Goal: Task Accomplishment & Management: Use online tool/utility

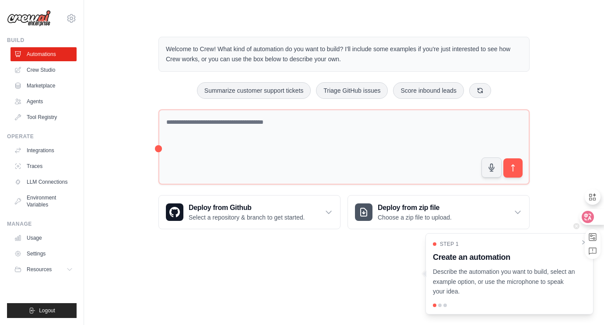
click at [594, 217] on div at bounding box center [591, 217] width 24 height 16
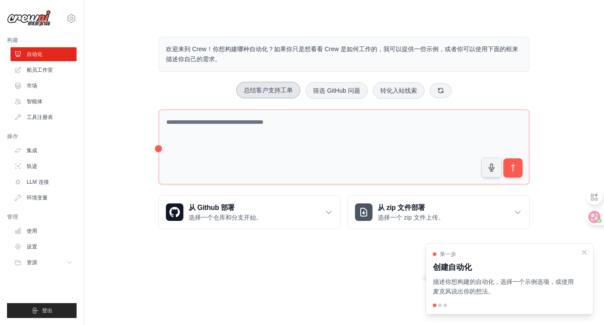
click at [282, 93] on font "总结客户支持工单" at bounding box center [268, 90] width 49 height 7
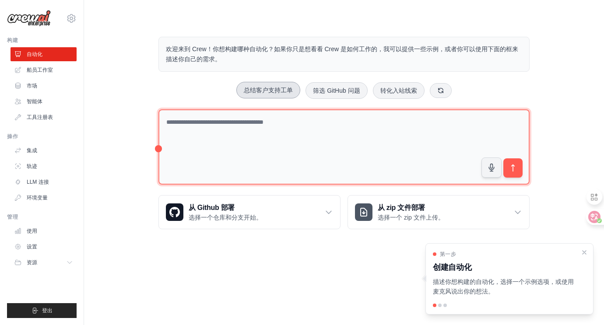
type textarea "**********"
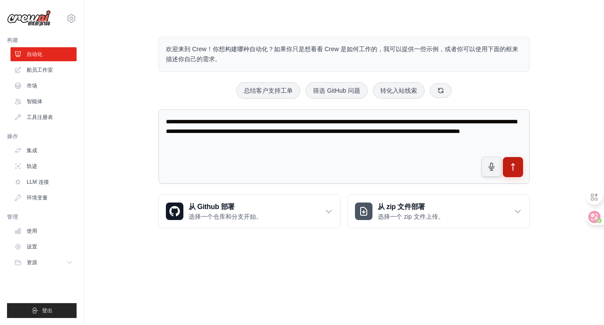
click at [511, 170] on icon "submit" at bounding box center [512, 167] width 9 height 9
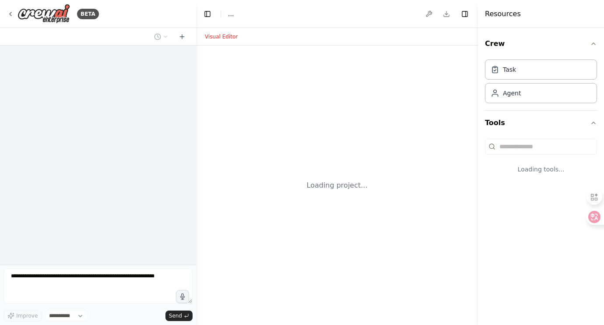
select select "****"
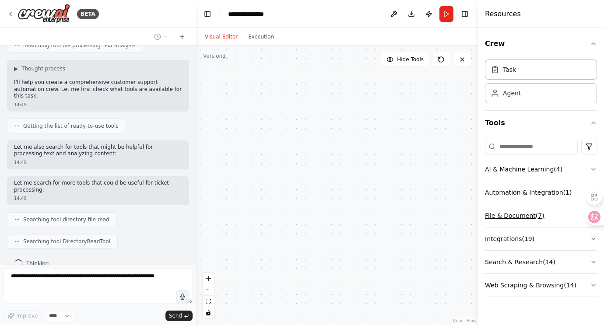
scroll to position [209, 0]
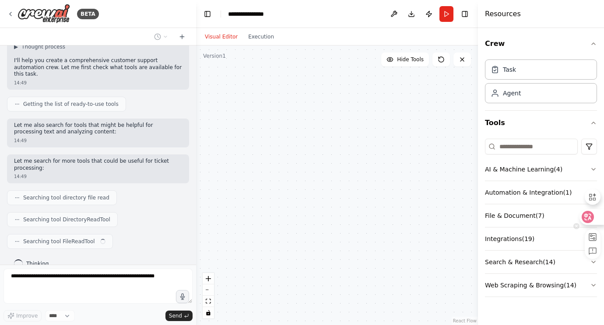
click at [591, 216] on icon at bounding box center [587, 217] width 9 height 9
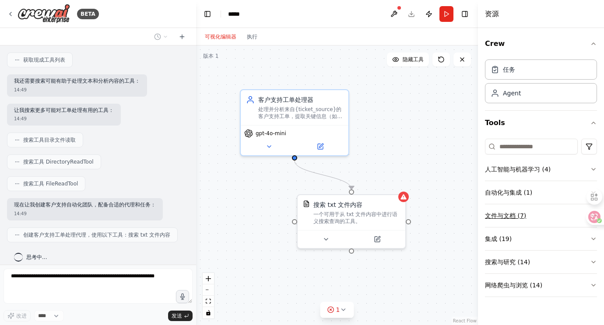
scroll to position [255, 0]
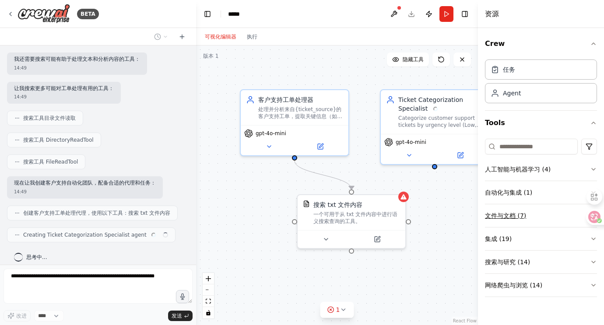
click at [526, 215] on button "文件与文档 (7)" at bounding box center [541, 215] width 112 height 23
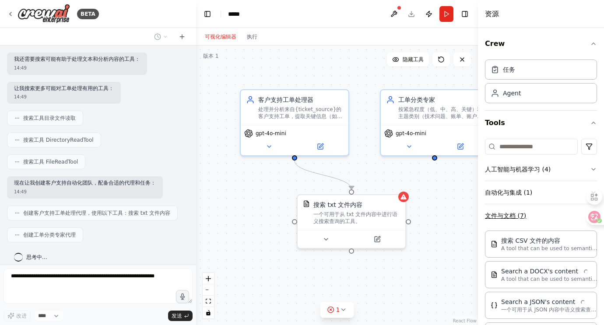
click at [527, 215] on button "文件与文档 (7)" at bounding box center [541, 215] width 112 height 23
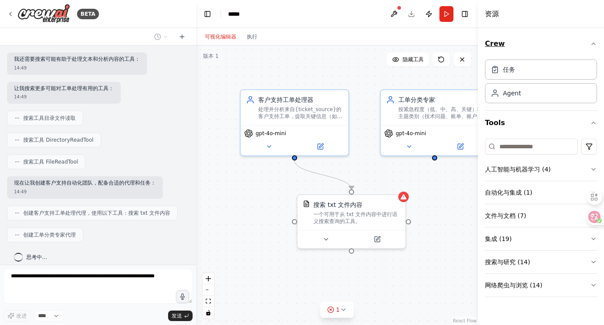
scroll to position [276, 0]
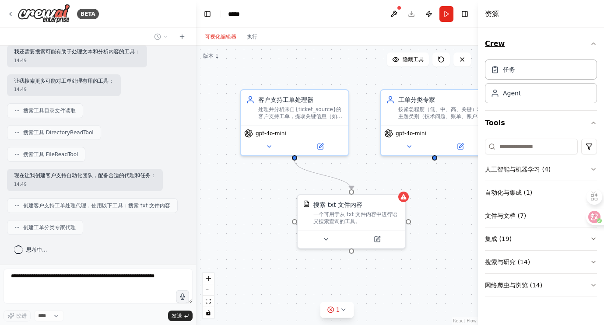
click at [539, 44] on button "Crew" at bounding box center [541, 43] width 112 height 24
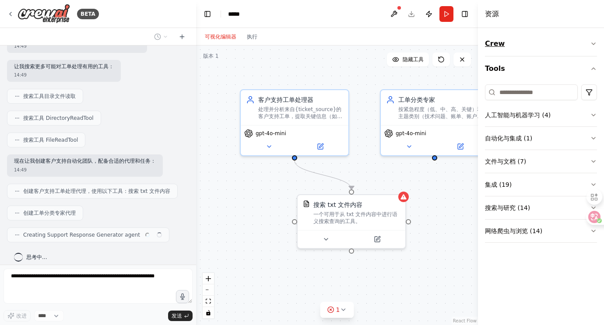
click at [539, 44] on button "Crew" at bounding box center [541, 43] width 112 height 24
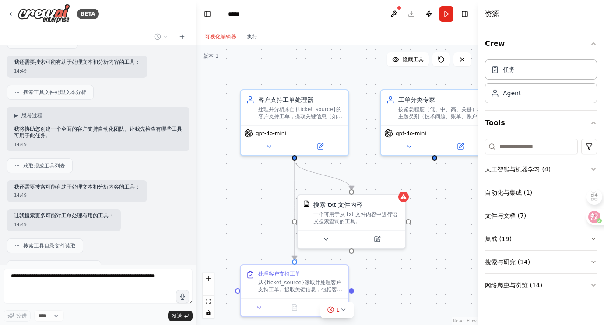
scroll to position [342, 0]
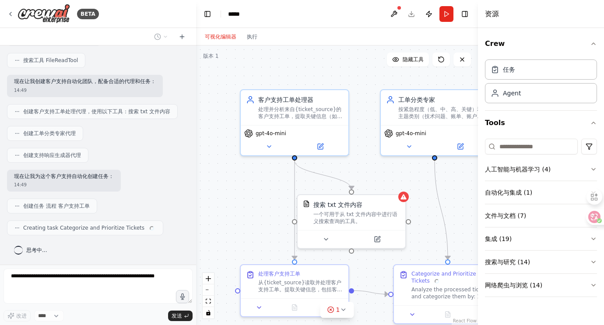
click at [38, 131] on font "创建工单分类专家代理" at bounding box center [49, 133] width 52 height 6
click at [14, 131] on icon at bounding box center [16, 133] width 5 height 5
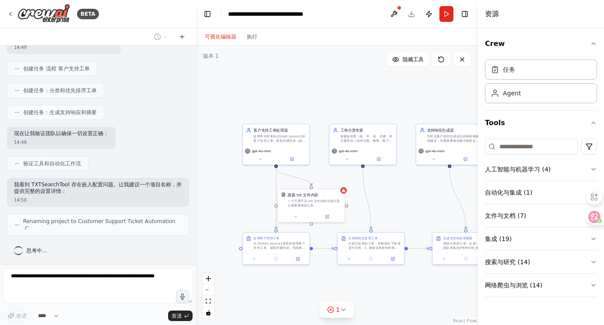
scroll to position [473, 0]
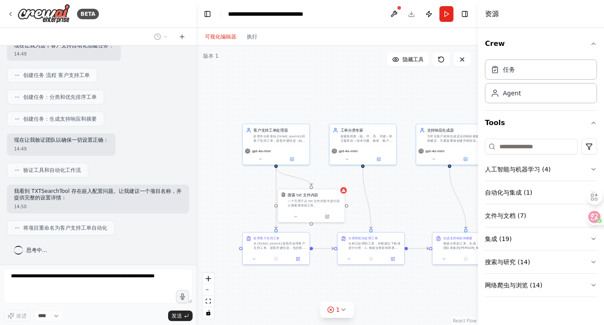
drag, startPoint x: 335, startPoint y: 106, endPoint x: 266, endPoint y: 105, distance: 69.1
click at [267, 106] on div ".deletable-edge-delete-btn { width: 20px; height: 20px; border: 0px solid #ffff…" at bounding box center [337, 184] width 282 height 279
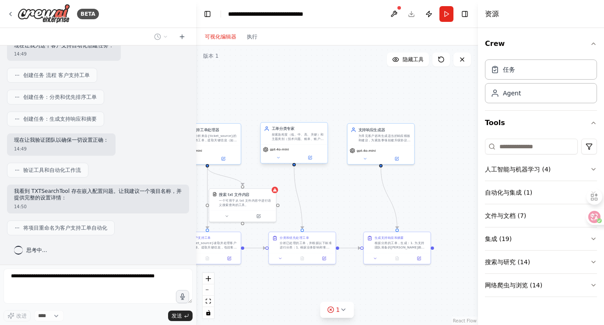
click at [289, 136] on font "按紧急程度（低、中、高、关键）和主题类别（技术问题、账单、账户管理、功能请求、错误报告、一般咨询）对客户支持工单进行分类，同时识别常见模式和重复出现的问题" at bounding box center [298, 143] width 52 height 21
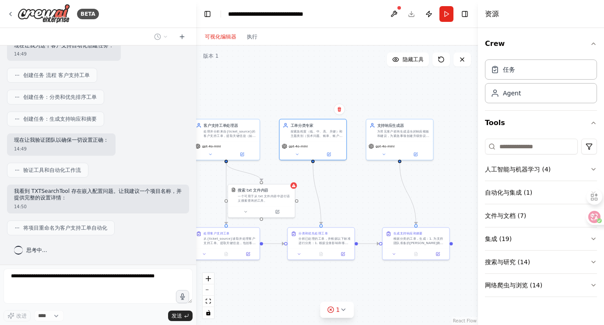
drag, startPoint x: 282, startPoint y: 108, endPoint x: 301, endPoint y: 104, distance: 19.7
click at [301, 104] on div ".deletable-edge-delete-btn { width: 20px; height: 20px; border: 0px solid #ffff…" at bounding box center [337, 184] width 282 height 279
click at [520, 264] on font "搜索与研究 (14)" at bounding box center [507, 261] width 45 height 7
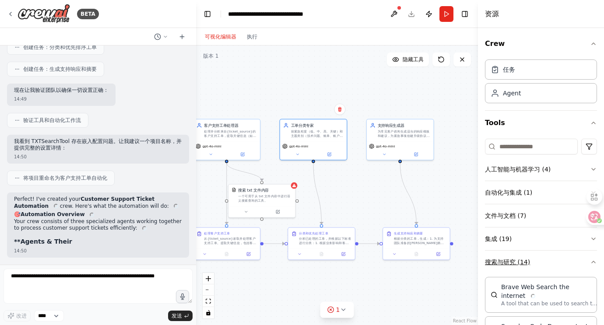
click at [524, 259] on font "搜索与研究 (14)" at bounding box center [507, 261] width 45 height 7
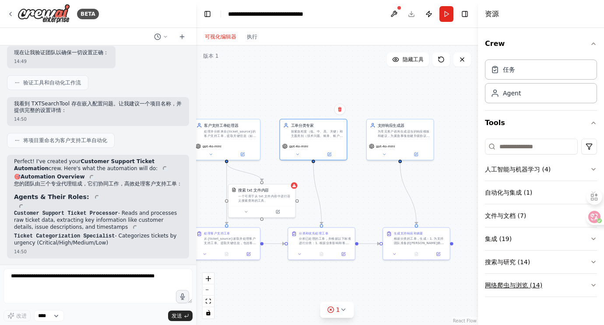
click at [518, 288] on font "网络爬虫与浏览 (14)" at bounding box center [513, 285] width 57 height 7
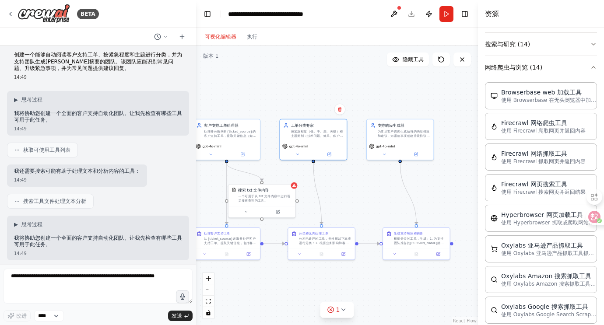
scroll to position [0, 0]
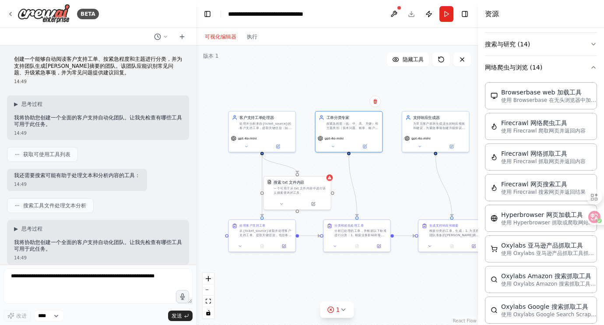
drag, startPoint x: 224, startPoint y: 103, endPoint x: 259, endPoint y: 95, distance: 36.3
click at [259, 95] on div ".deletable-edge-delete-btn { width: 20px; height: 20px; border: 0px solid #ffff…" at bounding box center [337, 184] width 282 height 279
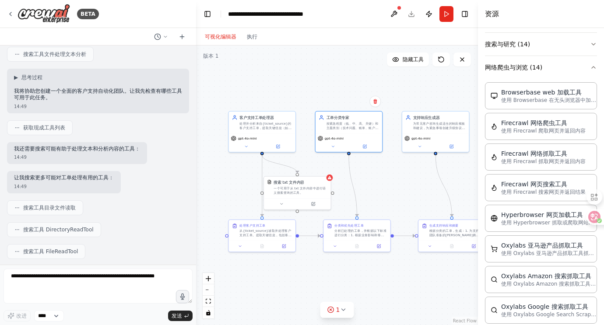
scroll to position [261, 0]
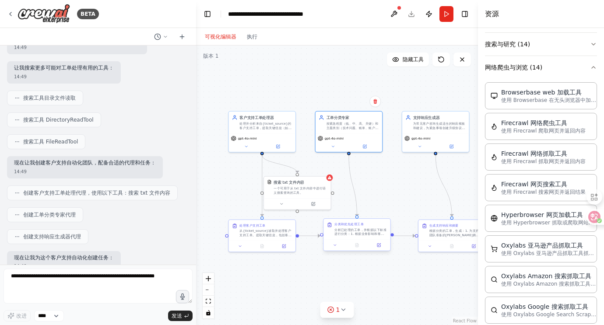
click at [370, 236] on div "分析已处理的工单，并根据以下标准进行分类：1. 根据业务影响和客户需求确定紧急程度（关键、高、中、低） 2. 按主题类别（技术问题、账单、账户管理、功能请求、…" at bounding box center [360, 231] width 52 height 9
click at [370, 236] on div "分类和优先处理工单 分析已处理的工单，并根据以下标准进行分类：1. 根据业务影响和客户需求确定紧急程度（关键、高、中、低） 2. 按主题类别（技术问题、账单、…" at bounding box center [359, 229] width 66 height 21
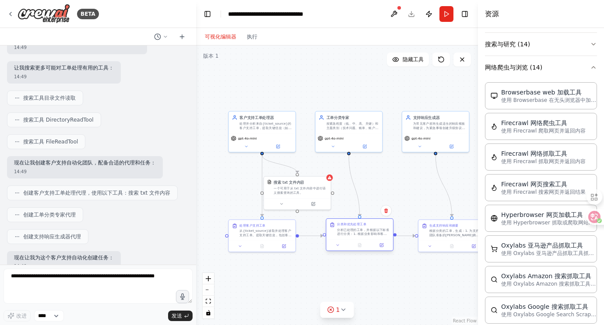
click at [370, 236] on div "分类和优先处理工单 分析已处理的工单，并根据以下标准进行分类：1. 根据业务影响和客户需求确定紧急程度（关键、高、中、低） 2. 按主题类别（技术问题、账单、…" at bounding box center [359, 229] width 66 height 21
click at [305, 195] on div "搜索 txt 文件内容 一个可用于从 txt 文件内容中进行语义搜索查询的工具。" at bounding box center [299, 186] width 66 height 22
click at [275, 233] on font "从{ticket_source}读取并处理客户支持工单。提取关键信息，包括客户 ID、联系方式、问题描述、时间戳以及任何相关背景。清理并组织数据以供进一步分析。" at bounding box center [265, 238] width 52 height 21
click at [277, 234] on font "从{ticket_source}读取并处理客户支持工单。提取关键信息，包括客户 ID、联系方式、问题描述、时间戳以及任何相关背景。清理并组织数据以供进一步分析。" at bounding box center [265, 238] width 52 height 21
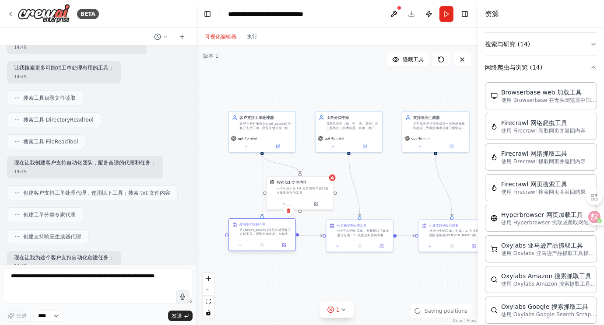
click at [249, 234] on font "从{ticket_source}读取并处理客户支持工单。提取关键信息，包括客户 ID、联系方式、问题描述、时间戳以及任何相关背景。清理并组织数据以供进一步分析。" at bounding box center [265, 238] width 52 height 21
click at [248, 234] on font "从{ticket_source}读取并处理客户支持工单。提取关键信息，包括客户 ID、联系方式、问题描述、时间戳以及任何相关背景。清理并组织数据以供进一步分析。" at bounding box center [265, 238] width 52 height 21
click at [241, 244] on icon at bounding box center [240, 245] width 4 height 4
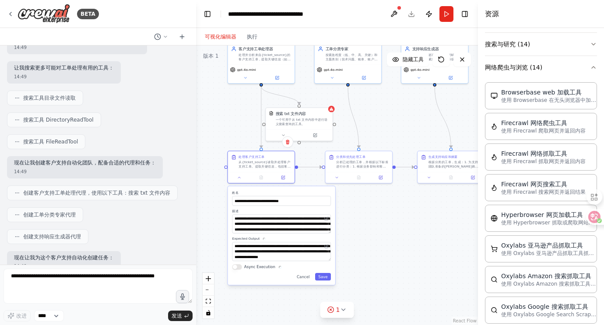
drag, startPoint x: 358, startPoint y: 299, endPoint x: 357, endPoint y: 204, distance: 95.4
click at [357, 204] on div ".deletable-edge-delete-btn { width: 20px; height: 20px; border: 0px solid #ffff…" at bounding box center [337, 184] width 282 height 279
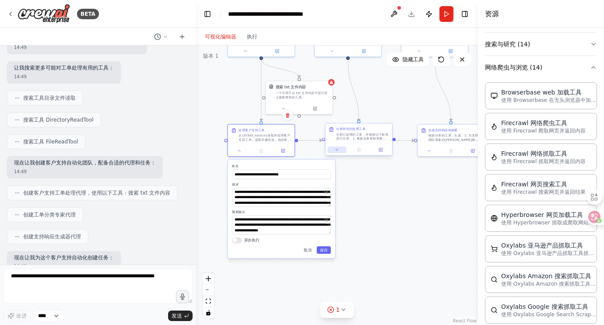
click at [337, 150] on icon at bounding box center [337, 149] width 4 height 4
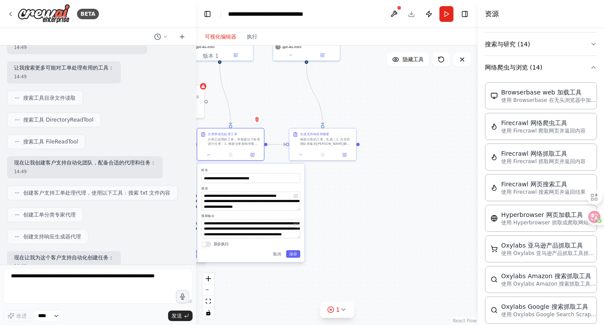
drag, startPoint x: 443, startPoint y: 192, endPoint x: 297, endPoint y: 197, distance: 146.2
click at [297, 197] on div ".deletable-edge-delete-btn { width: 20px; height: 20px; border: 0px solid #ffff…" at bounding box center [337, 184] width 282 height 279
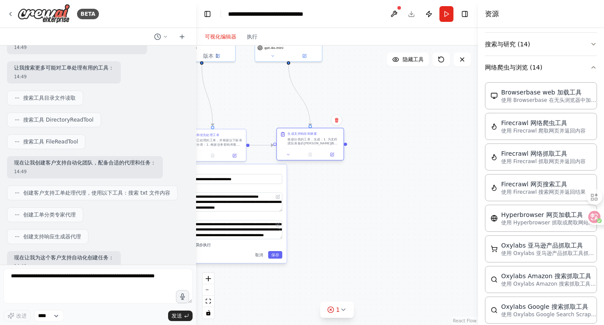
drag, startPoint x: 297, startPoint y: 144, endPoint x: 326, endPoint y: 148, distance: 28.7
click at [325, 147] on div "生成支持响应和摘要 根据分类的工单，生成：1. 为支持团队准备的简明摘要，突出关键见解和趋势 2. 针对常见问题和普遍问题的建议回复模板 3. 重大和紧急事项…" at bounding box center [310, 138] width 66 height 21
drag, startPoint x: 328, startPoint y: 112, endPoint x: 365, endPoint y: 179, distance: 76.3
click at [365, 179] on div ".deletable-edge-delete-btn { width: 20px; height: 20px; border: 0px solid #ffff…" at bounding box center [337, 184] width 282 height 279
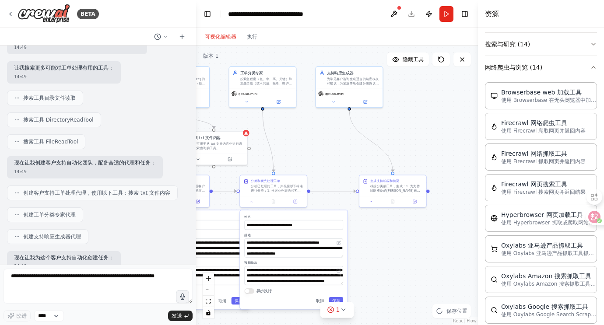
drag, startPoint x: 333, startPoint y: 82, endPoint x: 420, endPoint y: 154, distance: 113.4
click at [422, 154] on div ".deletable-edge-delete-btn { width: 20px; height: 20px; border: 0px solid #ffff…" at bounding box center [337, 184] width 282 height 279
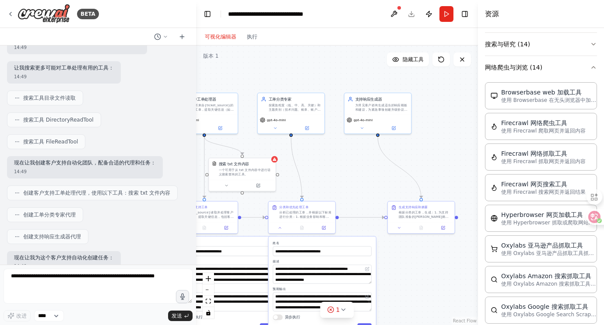
click at [5, 13] on div "BETA" at bounding box center [98, 14] width 196 height 28
click at [9, 12] on icon at bounding box center [10, 13] width 7 height 7
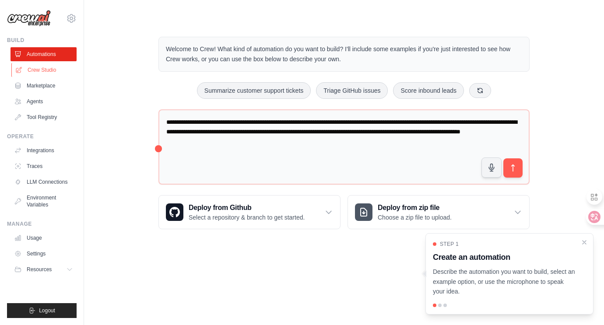
click at [34, 70] on link "Crew Studio" at bounding box center [44, 70] width 66 height 14
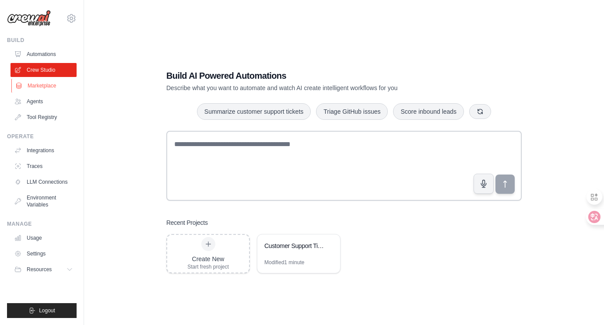
click at [36, 81] on link "Marketplace" at bounding box center [44, 86] width 66 height 14
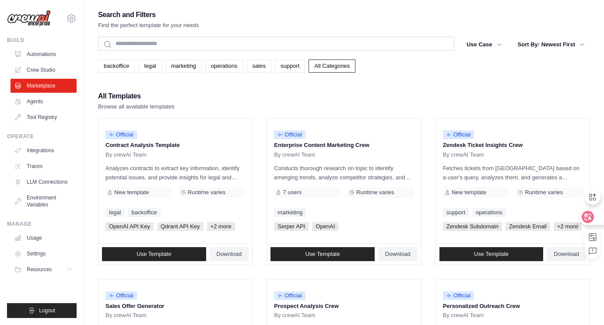
click at [587, 218] on icon at bounding box center [587, 216] width 7 height 7
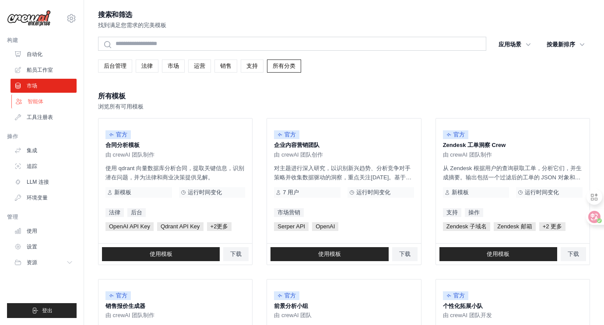
click at [43, 101] on link "智能体" at bounding box center [44, 101] width 66 height 14
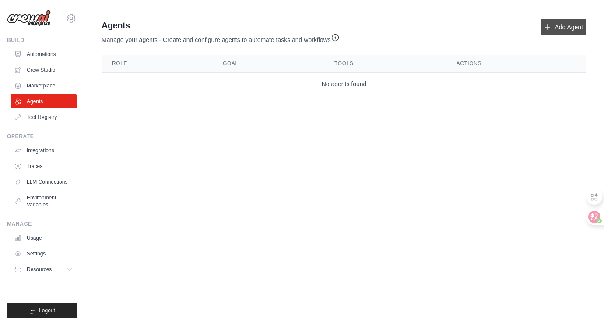
click at [555, 26] on link "Add Agent" at bounding box center [563, 27] width 46 height 16
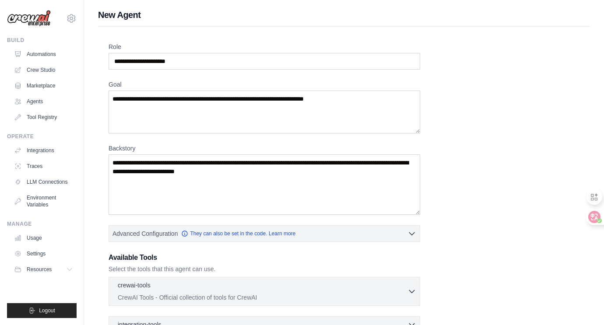
scroll to position [105, 0]
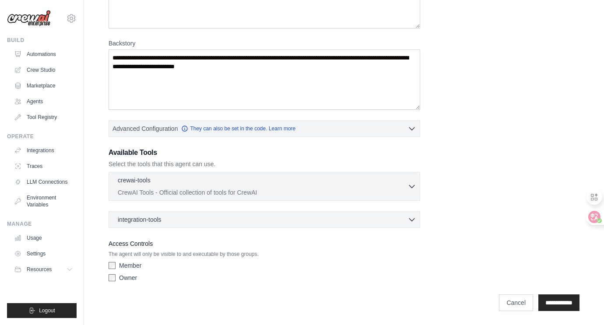
click at [117, 251] on p "The agent will only be visible to and executable by those groups." at bounding box center [263, 254] width 311 height 7
click at [117, 266] on div "Member" at bounding box center [263, 265] width 311 height 9
click at [546, 304] on input "**********" at bounding box center [558, 302] width 41 height 17
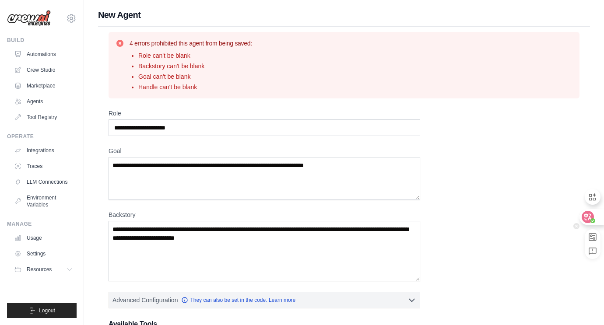
click at [591, 211] on div at bounding box center [591, 217] width 24 height 16
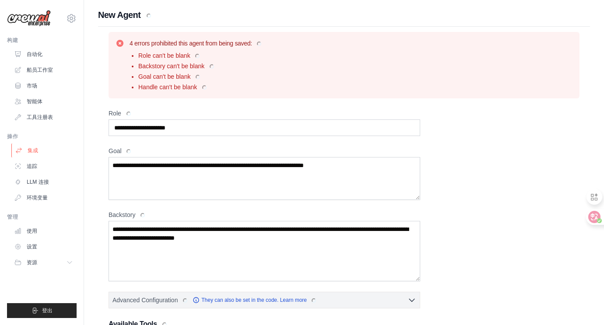
click at [52, 150] on link "集成" at bounding box center [44, 150] width 66 height 14
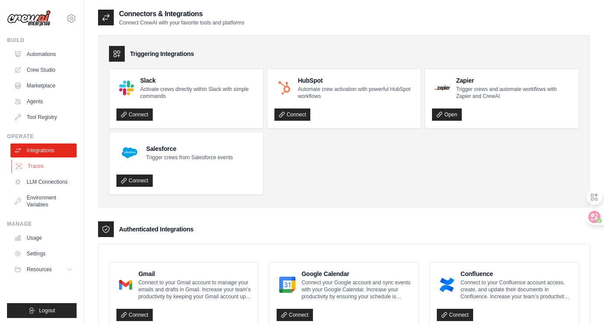
click at [62, 165] on link "Traces" at bounding box center [44, 166] width 66 height 14
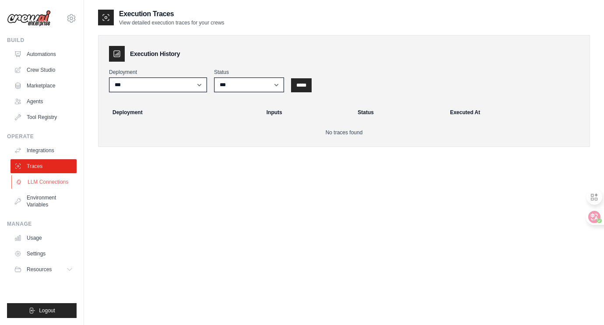
click at [63, 181] on link "LLM Connections" at bounding box center [44, 182] width 66 height 14
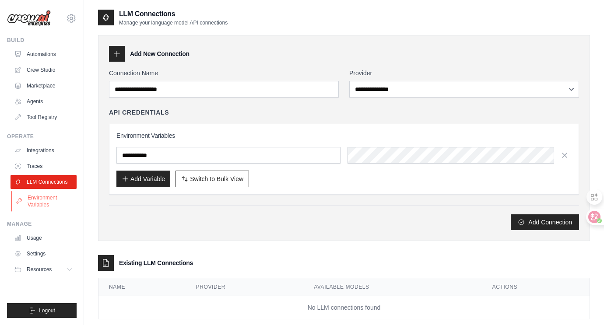
click at [61, 196] on link "Environment Variables" at bounding box center [44, 201] width 66 height 21
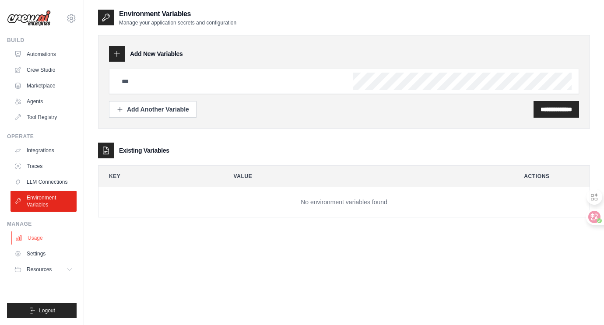
click at [58, 231] on link "Usage" at bounding box center [44, 238] width 66 height 14
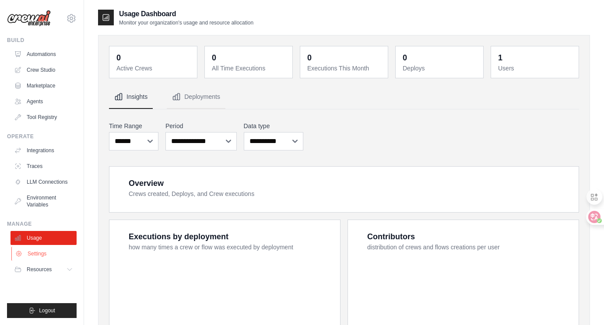
click at [59, 253] on link "Settings" at bounding box center [44, 254] width 66 height 14
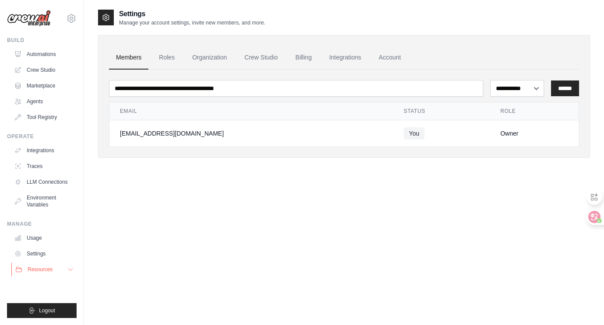
click at [61, 263] on button "Resources" at bounding box center [44, 269] width 66 height 14
click at [167, 60] on link "Roles" at bounding box center [167, 58] width 30 height 24
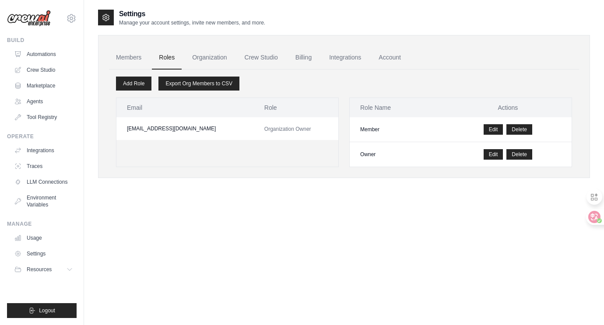
click at [199, 57] on link "Organization" at bounding box center [209, 58] width 49 height 24
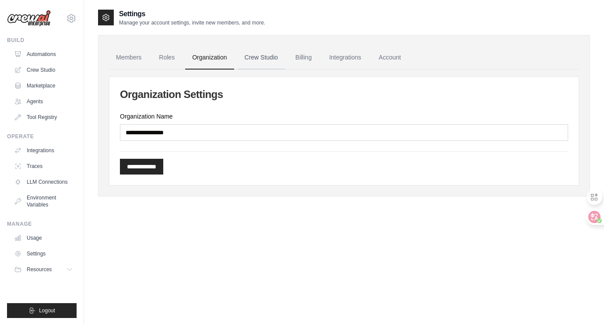
click at [242, 58] on link "Crew Studio" at bounding box center [260, 58] width 47 height 24
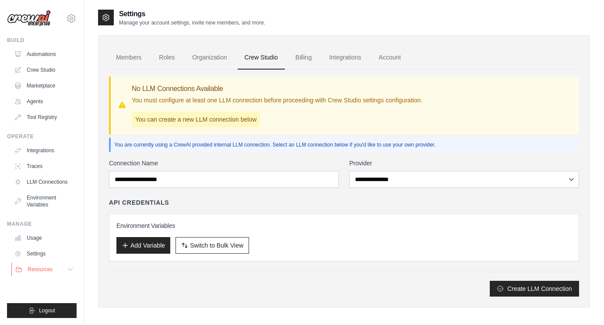
click at [43, 272] on span "Resources" at bounding box center [40, 269] width 25 height 7
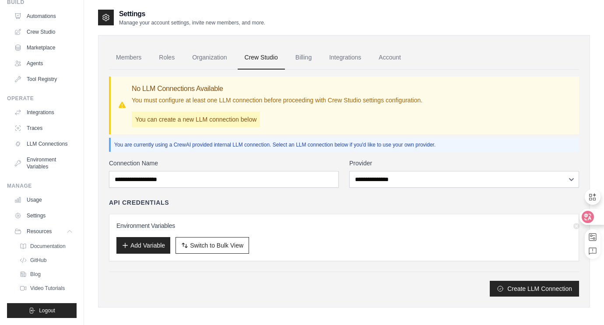
click at [591, 216] on icon at bounding box center [587, 217] width 9 height 9
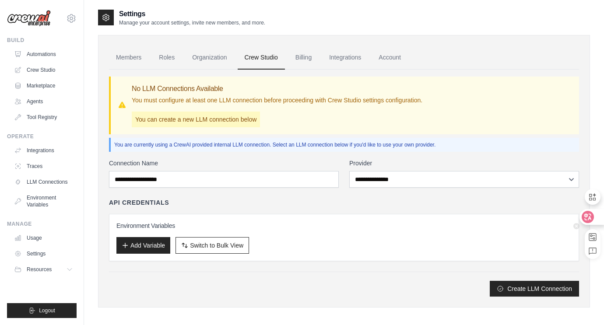
click at [591, 216] on icon at bounding box center [587, 217] width 9 height 9
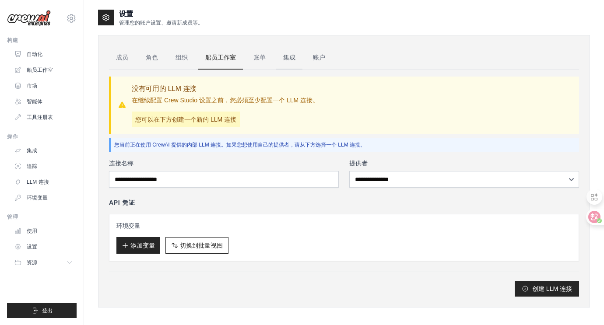
click at [290, 54] on font "集成" at bounding box center [289, 57] width 12 height 7
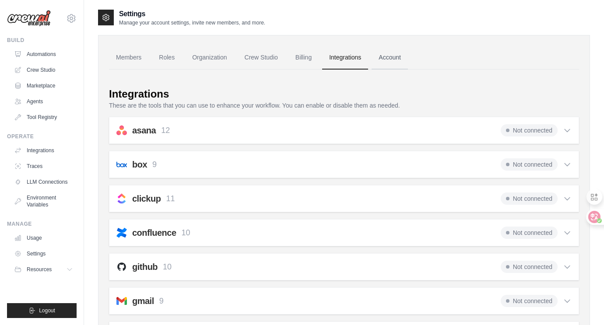
click at [400, 57] on link "Account" at bounding box center [389, 58] width 36 height 24
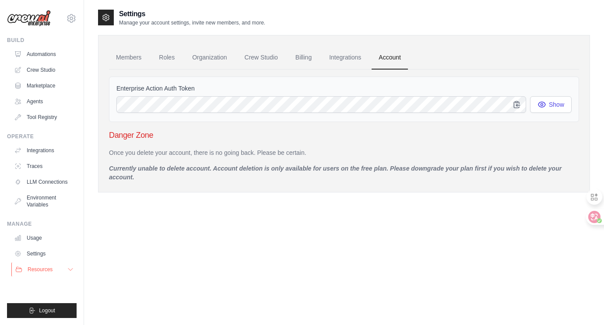
click at [45, 264] on button "Resources" at bounding box center [44, 269] width 66 height 14
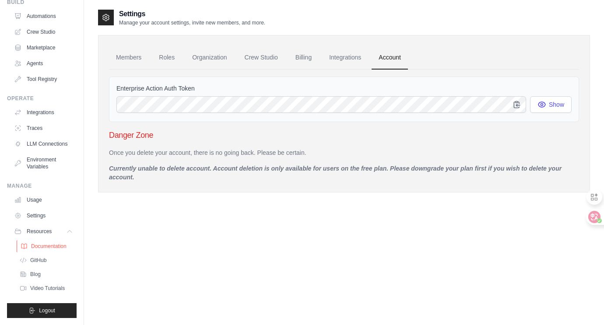
click at [72, 243] on link "Documentation" at bounding box center [47, 246] width 61 height 12
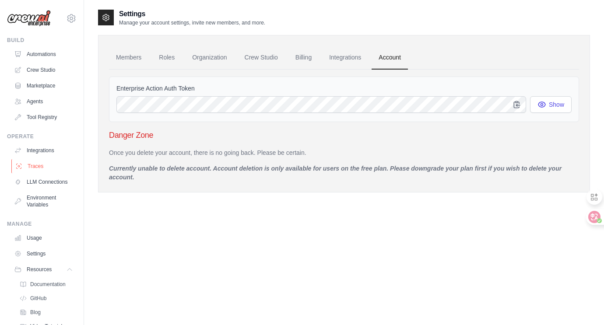
click at [54, 166] on link "Traces" at bounding box center [44, 166] width 66 height 14
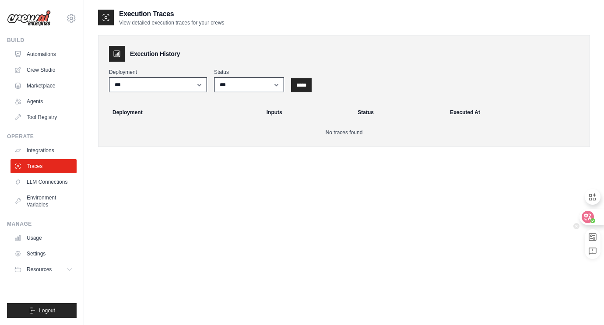
click at [589, 214] on icon at bounding box center [587, 216] width 7 height 7
click at [590, 217] on icon at bounding box center [587, 216] width 7 height 7
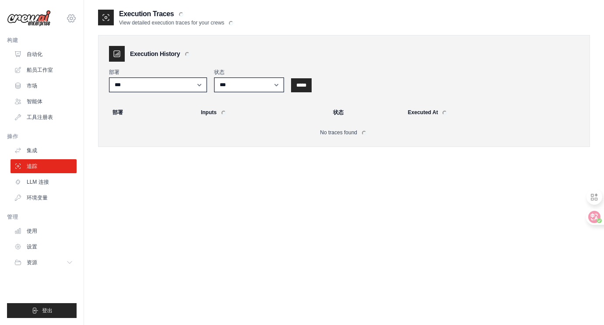
click at [74, 19] on icon at bounding box center [71, 17] width 8 height 7
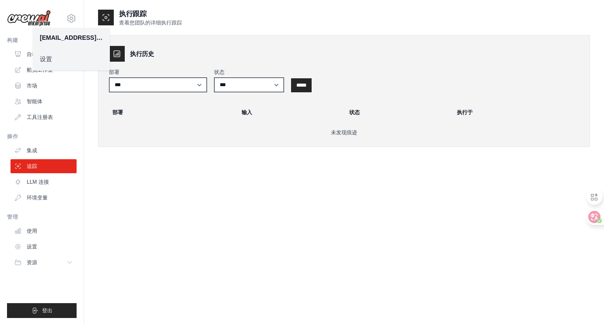
click at [76, 54] on link "设置" at bounding box center [71, 59] width 77 height 16
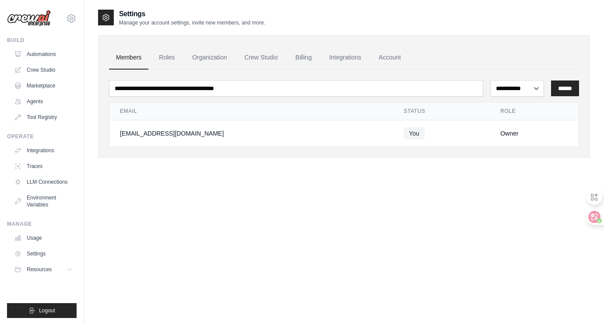
click at [53, 109] on ul "Automations Crew Studio Marketplace Agents Tool Registry" at bounding box center [43, 85] width 66 height 77
click at [54, 116] on link "Tool Registry" at bounding box center [44, 117] width 66 height 14
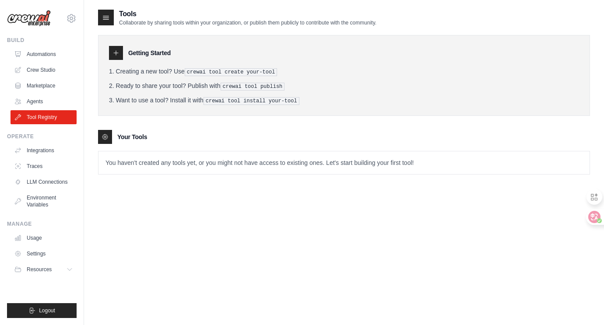
click at [164, 147] on tools-list\a "Your Tools You haven't created any tools yet, or you might not have access to e…" at bounding box center [344, 152] width 492 height 45
click at [169, 158] on p "You haven't created any tools yet, or you might not have access to existing one…" at bounding box center [343, 162] width 491 height 23
click at [34, 97] on link "Agents" at bounding box center [44, 101] width 66 height 14
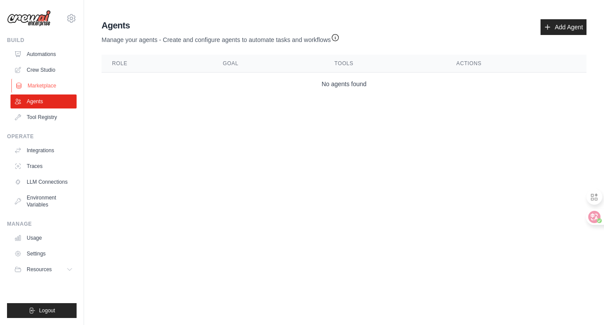
click at [41, 86] on link "Marketplace" at bounding box center [44, 86] width 66 height 14
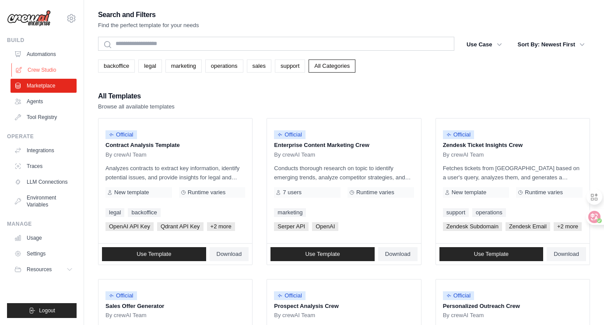
click at [49, 69] on link "Crew Studio" at bounding box center [44, 70] width 66 height 14
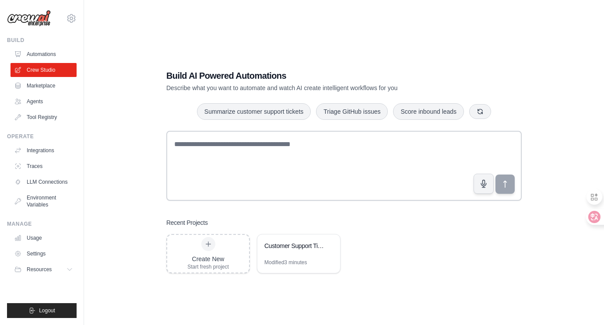
click at [52, 62] on ul "Automations Crew Studio Marketplace Agents Tool Registry" at bounding box center [43, 85] width 66 height 77
click at [56, 56] on link "Automations" at bounding box center [44, 54] width 66 height 14
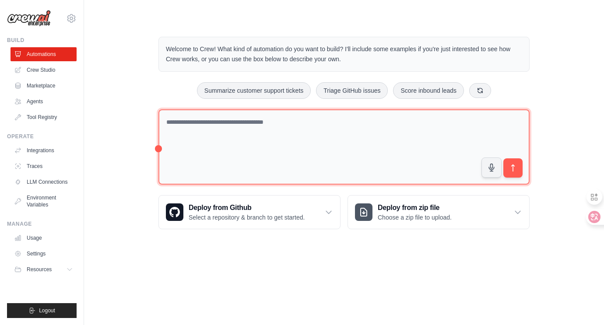
click at [284, 131] on textarea at bounding box center [343, 147] width 371 height 76
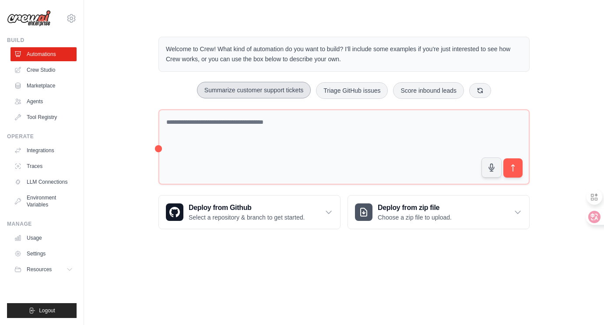
click at [283, 91] on button "Summarize customer support tickets" at bounding box center [254, 90] width 114 height 17
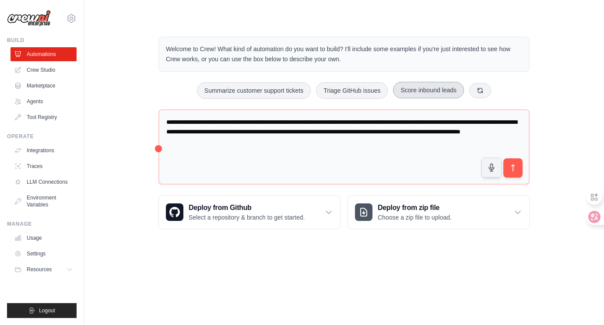
click at [424, 91] on button "Score inbound leads" at bounding box center [428, 90] width 71 height 17
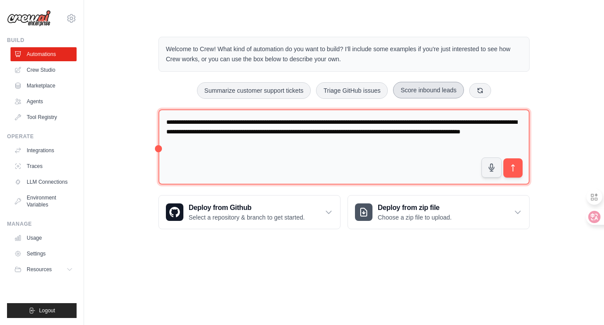
type textarea "**********"
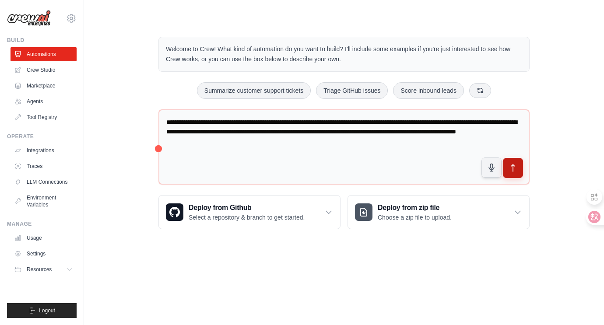
click at [515, 166] on icon "submit" at bounding box center [512, 168] width 9 height 9
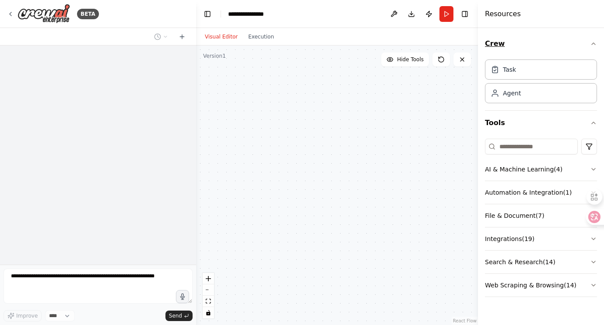
click at [517, 51] on button "Crew" at bounding box center [541, 43] width 112 height 24
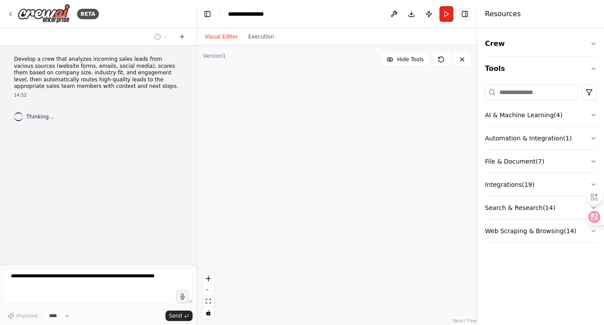
click at [468, 12] on button "Toggle Right Sidebar" at bounding box center [464, 14] width 12 height 12
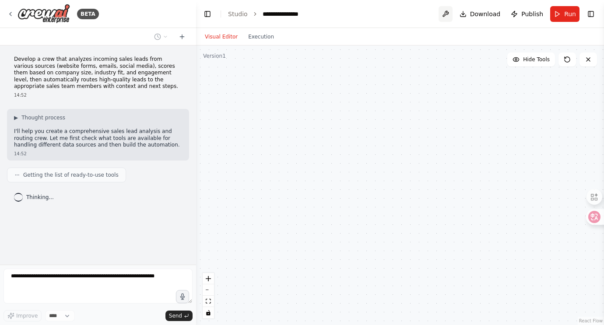
click at [447, 12] on button at bounding box center [445, 14] width 14 height 16
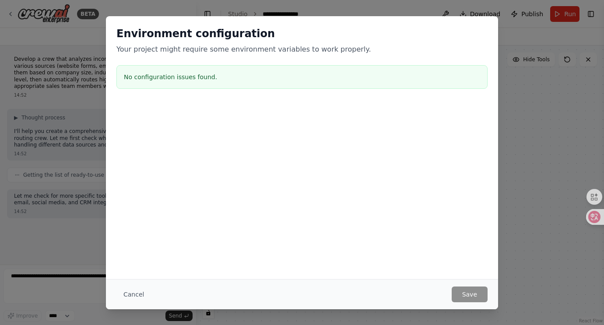
click at [533, 246] on div "Environment configuration Your project might require some environment variables…" at bounding box center [302, 162] width 604 height 325
click at [59, 71] on div "Environment configuration Your project might require some environment variables…" at bounding box center [302, 162] width 604 height 325
click at [110, 35] on div "Environment configuration Your project might require some environment variables…" at bounding box center [302, 59] width 392 height 87
click at [138, 16] on div "Environment configuration Your project might require some environment variables…" at bounding box center [302, 59] width 392 height 87
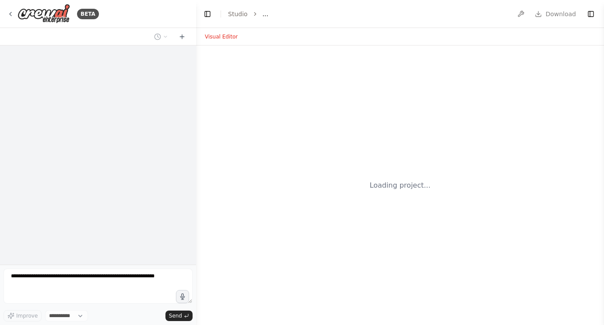
select select "****"
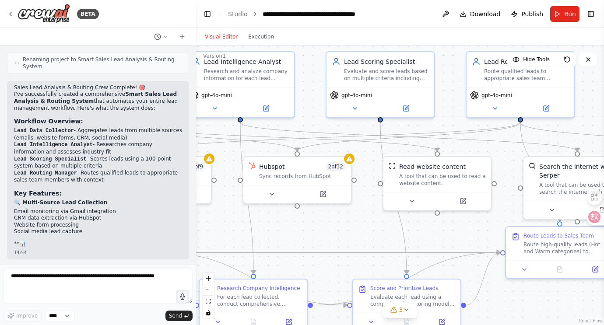
drag, startPoint x: 406, startPoint y: 263, endPoint x: 210, endPoint y: 220, distance: 200.5
click at [207, 221] on div ".deletable-edge-delete-btn { width: 20px; height: 20px; border: 0px solid #ffff…" at bounding box center [400, 184] width 408 height 279
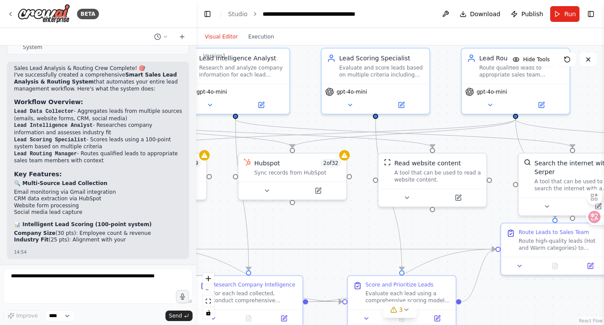
drag, startPoint x: 282, startPoint y: 236, endPoint x: 284, endPoint y: 175, distance: 61.3
click at [284, 175] on div ".deletable-edge-delete-btn { width: 20px; height: 20px; border: 0px solid #ffff…" at bounding box center [400, 184] width 408 height 279
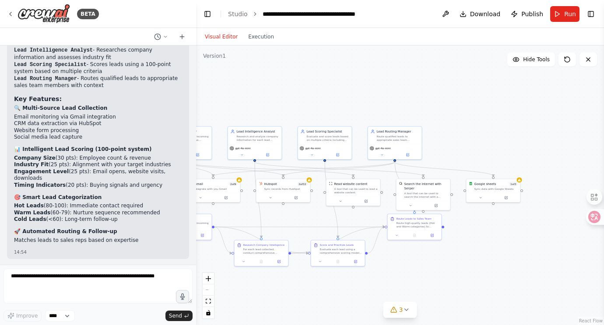
drag, startPoint x: 432, startPoint y: 199, endPoint x: 423, endPoint y: 244, distance: 45.0
click at [425, 244] on div ".deletable-edge-delete-btn { width: 20px; height: 20px; border: 0px solid #ffff…" at bounding box center [400, 184] width 408 height 279
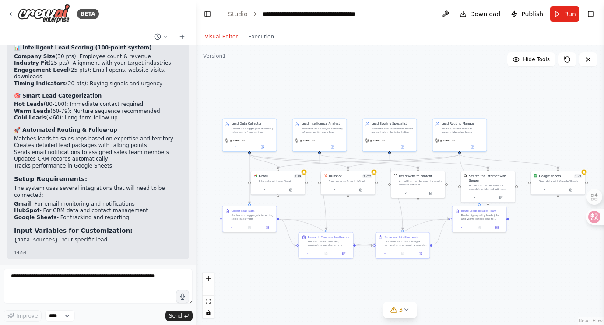
drag, startPoint x: 257, startPoint y: 111, endPoint x: 324, endPoint y: 103, distance: 67.4
click at [324, 103] on div ".deletable-edge-delete-btn { width: 20px; height: 20px; border: 0px solid #ffff…" at bounding box center [400, 184] width 408 height 279
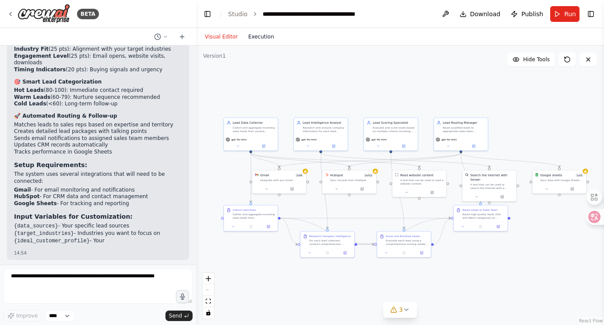
click at [268, 36] on button "Execution" at bounding box center [261, 36] width 36 height 10
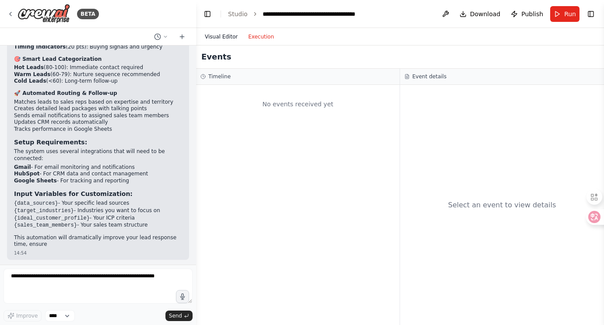
click at [212, 40] on button "Visual Editor" at bounding box center [220, 36] width 43 height 10
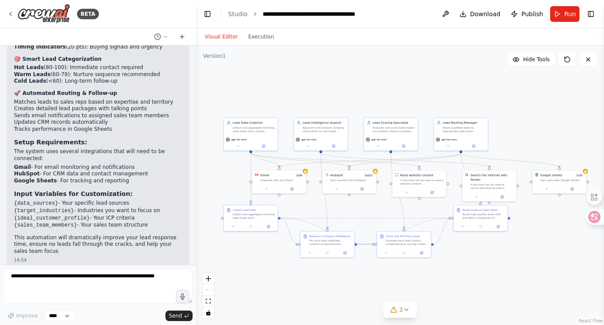
scroll to position [824, 0]
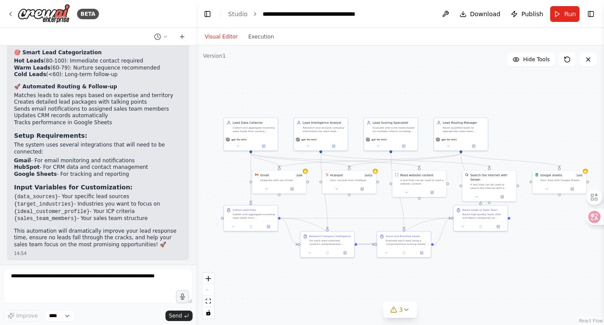
click at [528, 68] on div ".deletable-edge-delete-btn { width: 20px; height: 20px; border: 0px solid #ffff…" at bounding box center [400, 184] width 408 height 279
click at [533, 64] on button "Hide Tools" at bounding box center [531, 59] width 48 height 14
click at [535, 63] on button "Show Tools" at bounding box center [530, 59] width 50 height 14
click at [535, 63] on button "Hide Tools" at bounding box center [531, 59] width 48 height 14
click at [535, 64] on button "Show Tools" at bounding box center [530, 59] width 50 height 14
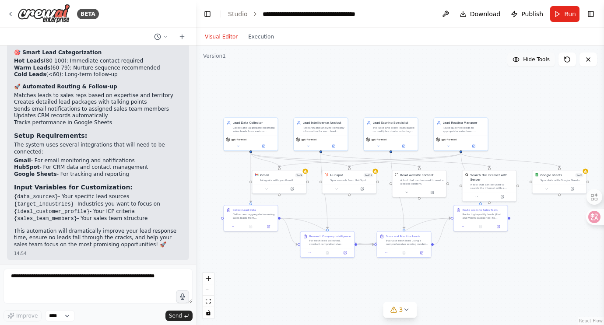
click at [535, 64] on button "Hide Tools" at bounding box center [531, 59] width 48 height 14
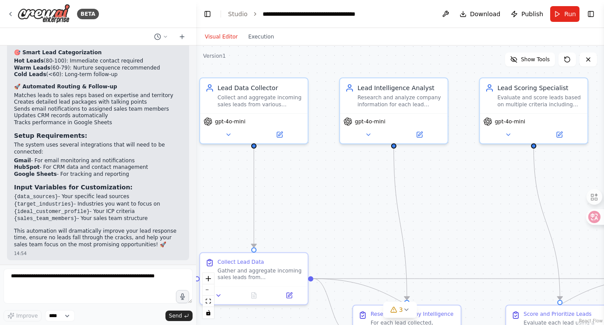
drag, startPoint x: 405, startPoint y: 112, endPoint x: 614, endPoint y: 70, distance: 213.7
click at [603, 70] on html "BETA Develop a crew that analyzes incoming sales leads from various sources (we…" at bounding box center [302, 162] width 604 height 325
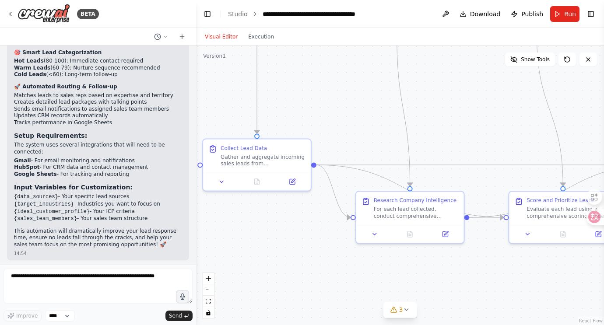
drag, startPoint x: 470, startPoint y: 270, endPoint x: 475, endPoint y: 140, distance: 129.6
click at [475, 140] on div ".deletable-edge-delete-btn { width: 20px; height: 20px; border: 0px solid #ffff…" at bounding box center [400, 184] width 408 height 279
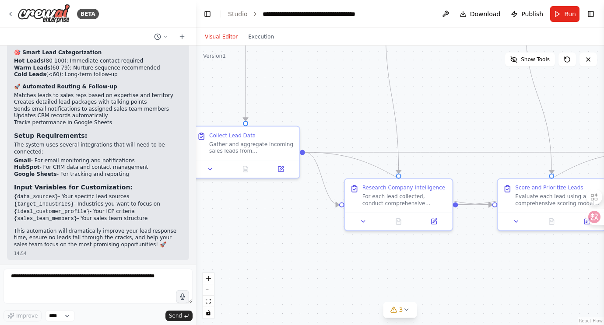
drag, startPoint x: 493, startPoint y: 143, endPoint x: 483, endPoint y: 147, distance: 10.6
click at [483, 147] on div ".deletable-edge-delete-btn { width: 20px; height: 20px; border: 0px solid #ffff…" at bounding box center [400, 184] width 408 height 279
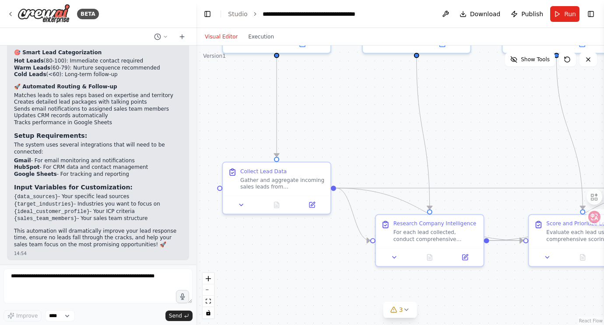
drag, startPoint x: 496, startPoint y: 132, endPoint x: 548, endPoint y: 218, distance: 100.4
click at [552, 213] on div ".deletable-edge-delete-btn { width: 20px; height: 20px; border: 0px solid #ffff…" at bounding box center [400, 184] width 408 height 279
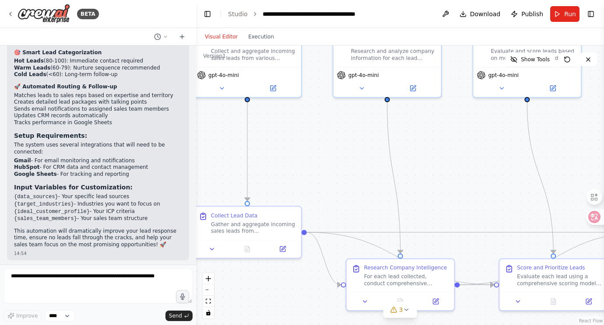
drag, startPoint x: 512, startPoint y: 203, endPoint x: 437, endPoint y: 189, distance: 75.6
click at [438, 192] on div ".deletable-edge-delete-btn { width: 20px; height: 20px; border: 0px solid #ffff…" at bounding box center [400, 184] width 408 height 279
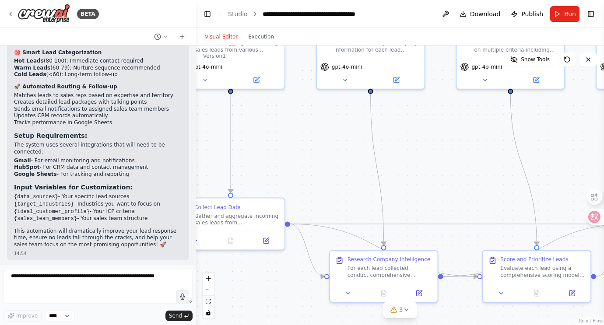
drag, startPoint x: 480, startPoint y: 195, endPoint x: 365, endPoint y: 187, distance: 114.9
click at [370, 190] on div ".deletable-edge-delete-btn { width: 20px; height: 20px; border: 0px solid #ffff…" at bounding box center [400, 184] width 408 height 279
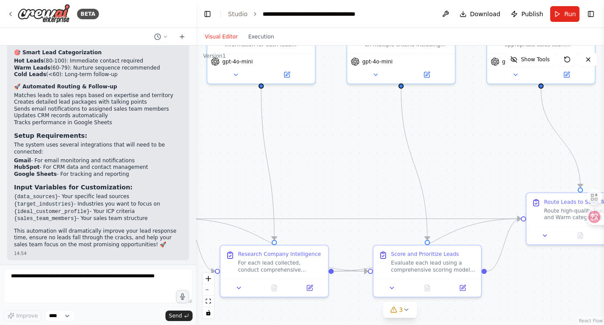
drag, startPoint x: 446, startPoint y: 192, endPoint x: 267, endPoint y: 178, distance: 179.0
click at [271, 178] on div ".deletable-edge-delete-btn { width: 20px; height: 20px; border: 0px solid #ffff…" at bounding box center [400, 184] width 408 height 279
